Goal: Navigation & Orientation: Find specific page/section

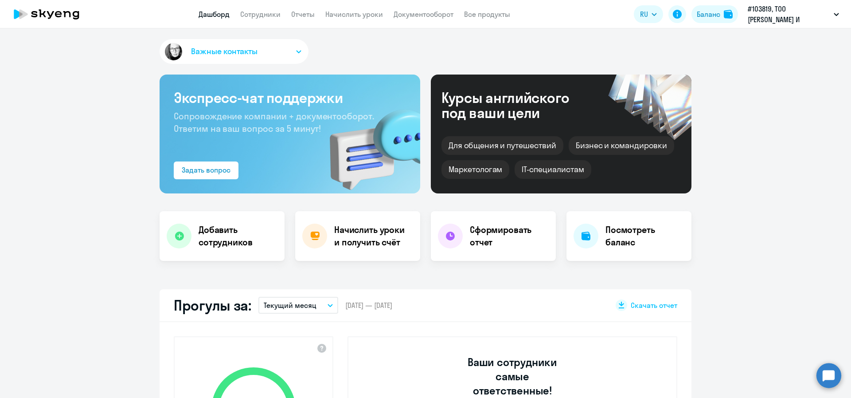
select select "30"
click at [351, 241] on h4 "Начислить уроки и получить счёт" at bounding box center [372, 235] width 77 height 25
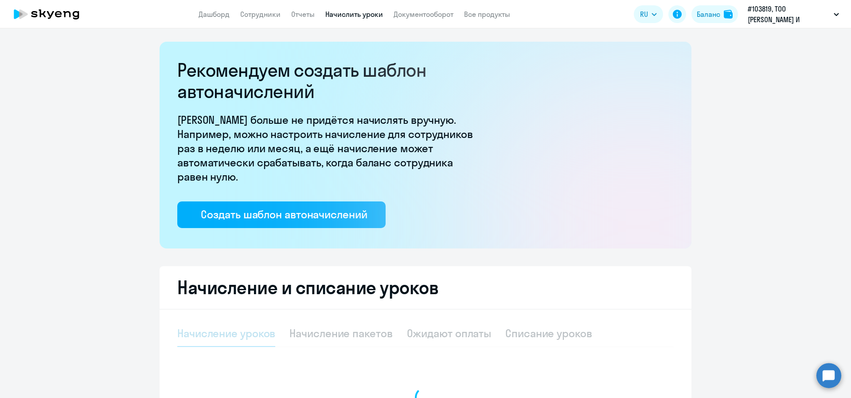
select select "10"
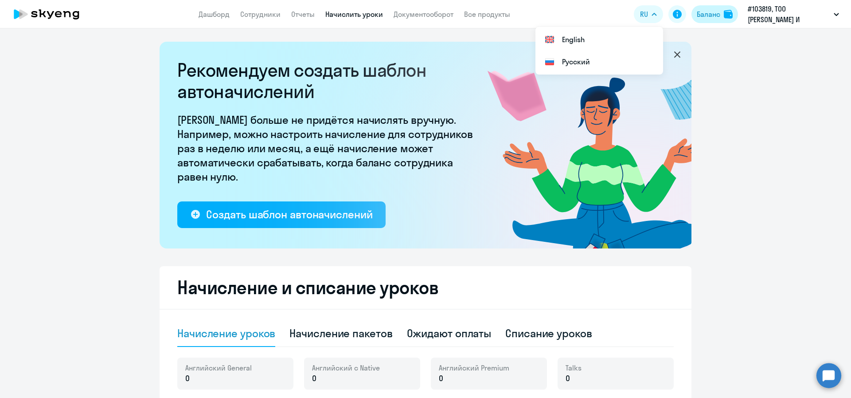
click at [702, 14] on div "Баланс" at bounding box center [708, 14] width 23 height 11
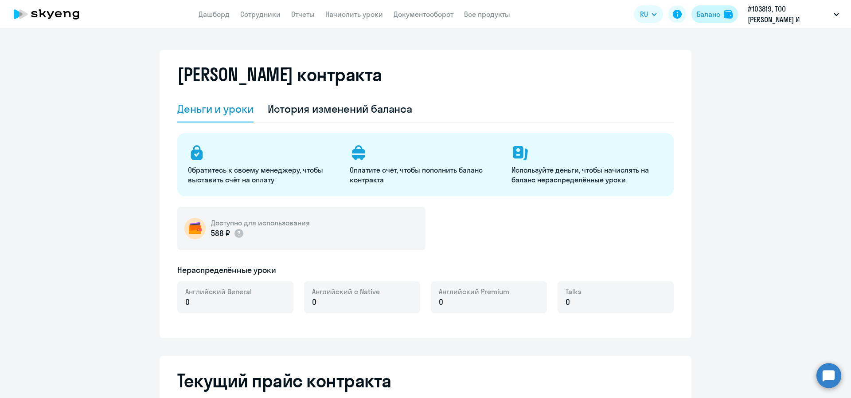
select select "english_adult_not_native_speaker"
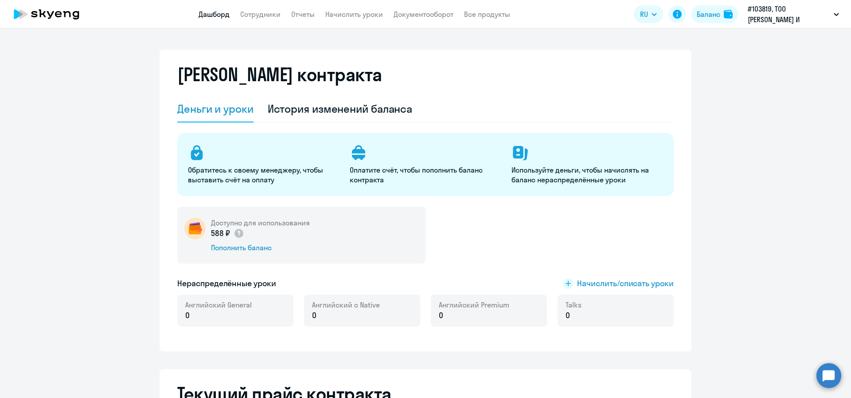
click at [228, 17] on link "Дашборд" at bounding box center [214, 14] width 31 height 9
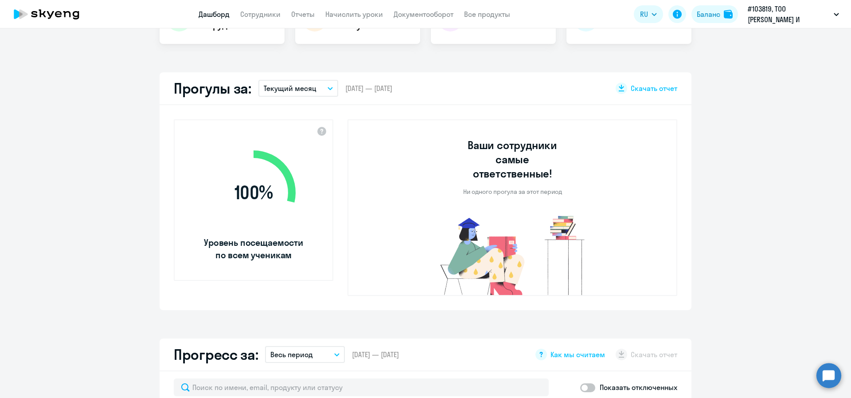
select select "30"
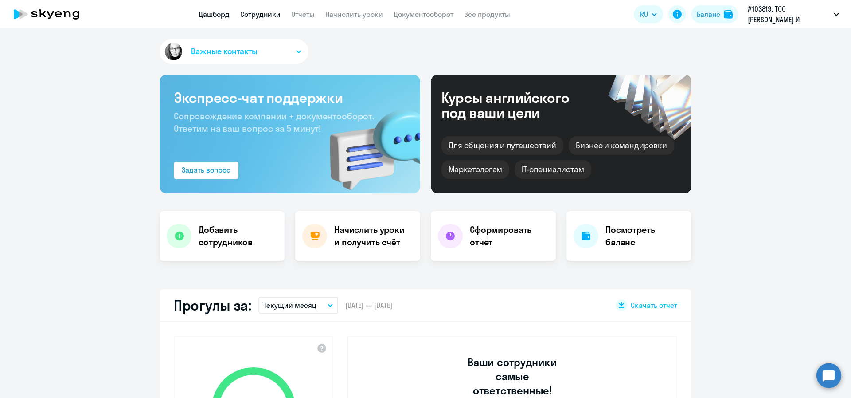
click at [260, 12] on link "Сотрудники" at bounding box center [260, 14] width 40 height 9
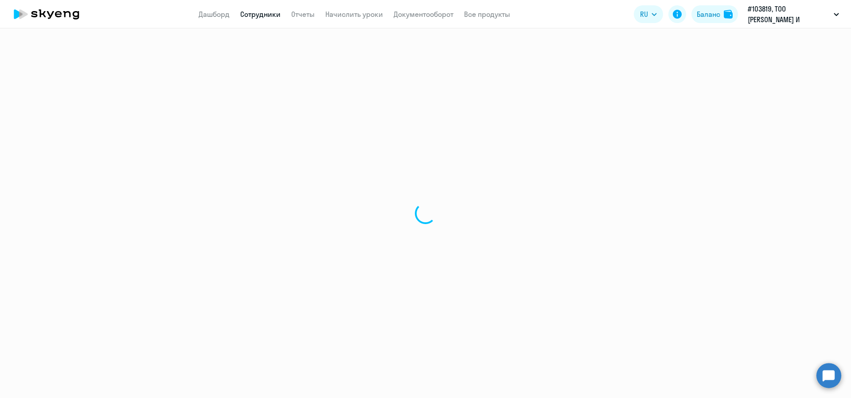
select select "30"
